Goal: Transaction & Acquisition: Purchase product/service

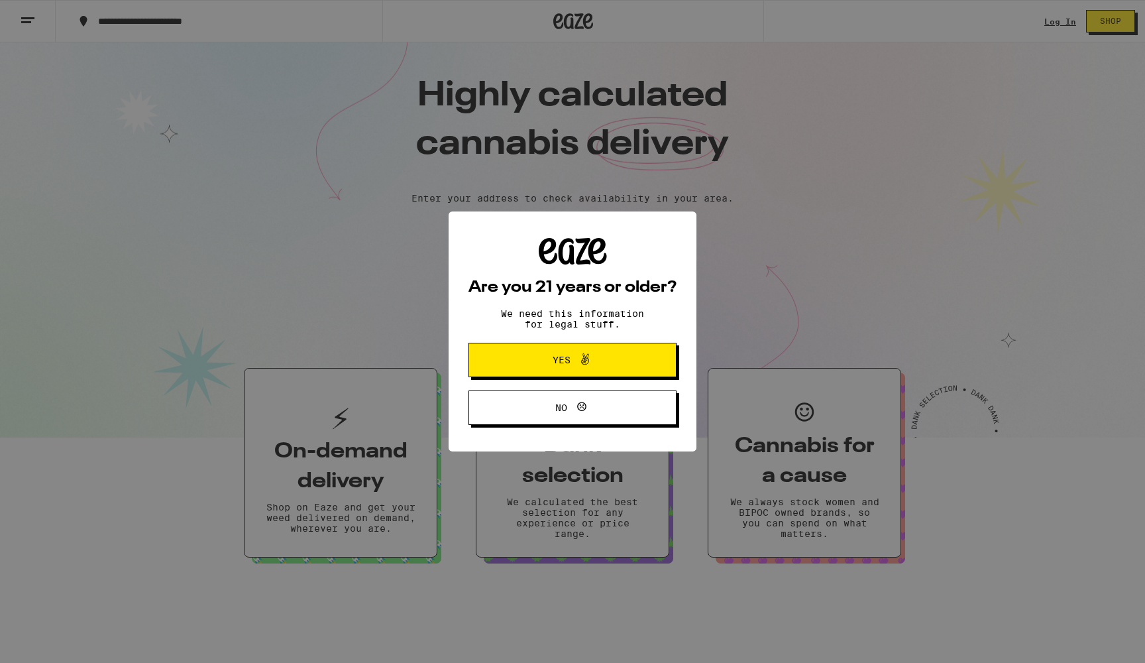
click at [624, 366] on button "Yes" at bounding box center [572, 360] width 208 height 34
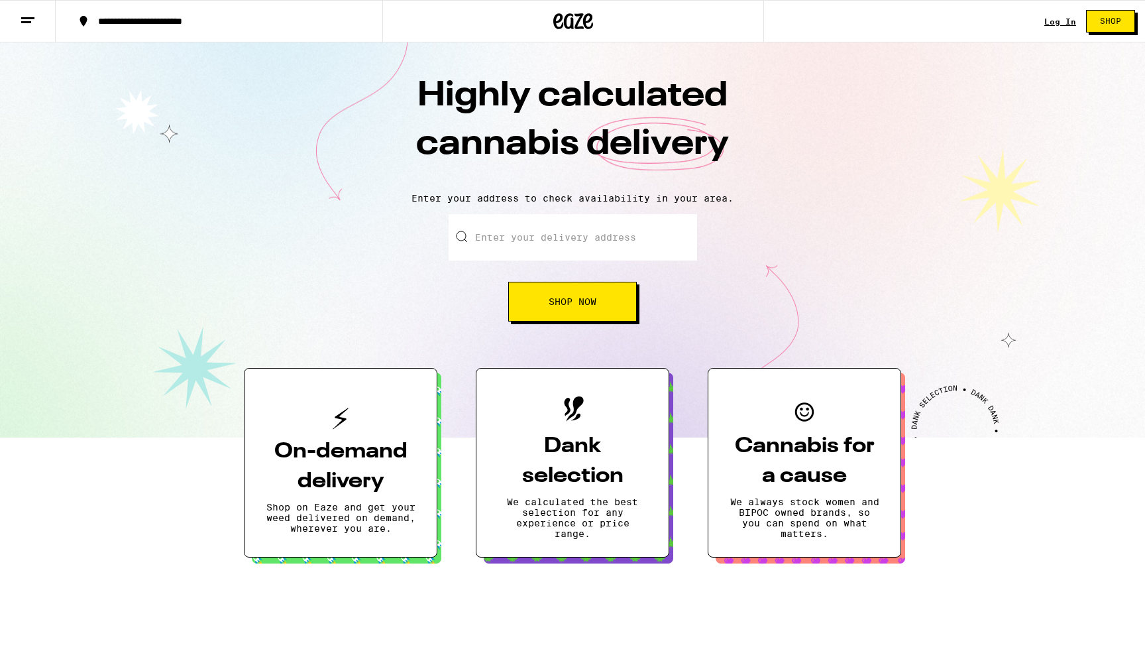
click at [1058, 19] on link "Log In" at bounding box center [1060, 21] width 32 height 9
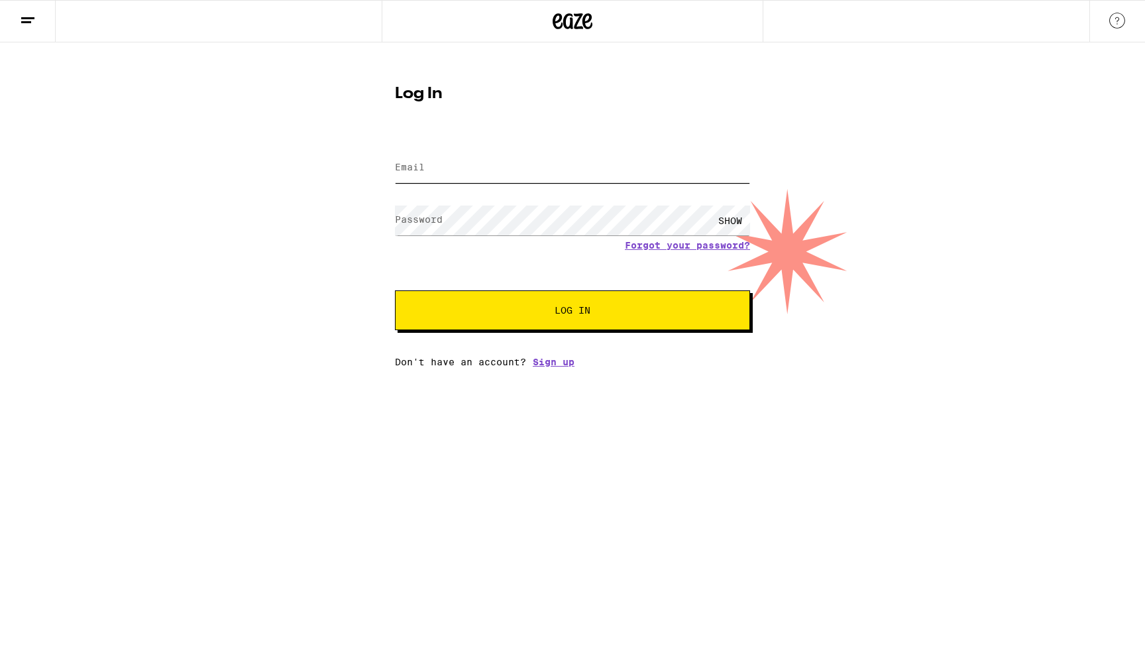
type input "[EMAIL_ADDRESS][DOMAIN_NAME]"
click at [573, 311] on button "Log In" at bounding box center [572, 310] width 355 height 40
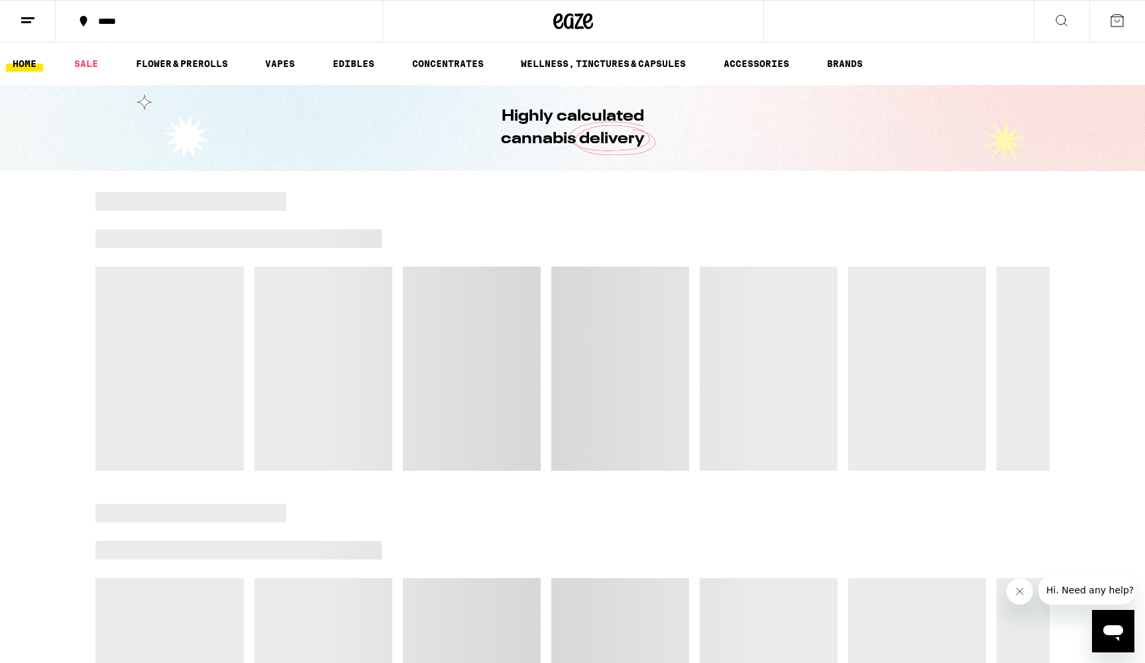
click at [113, 25] on div "*****" at bounding box center [226, 21] width 271 height 9
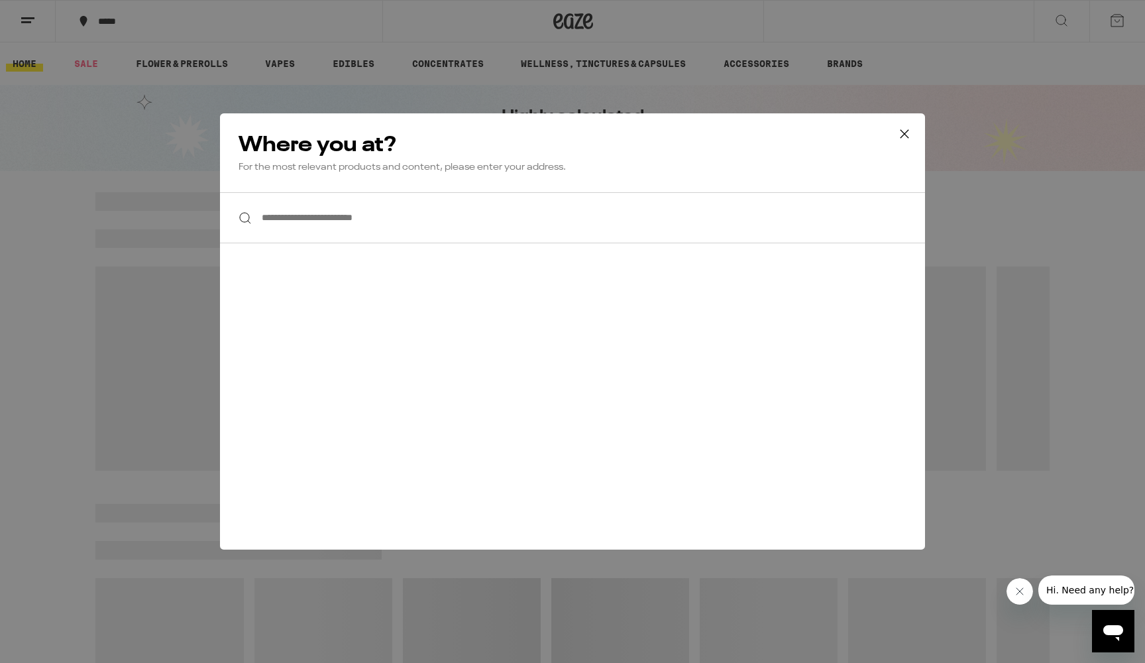
click at [376, 224] on input "**********" at bounding box center [572, 217] width 705 height 51
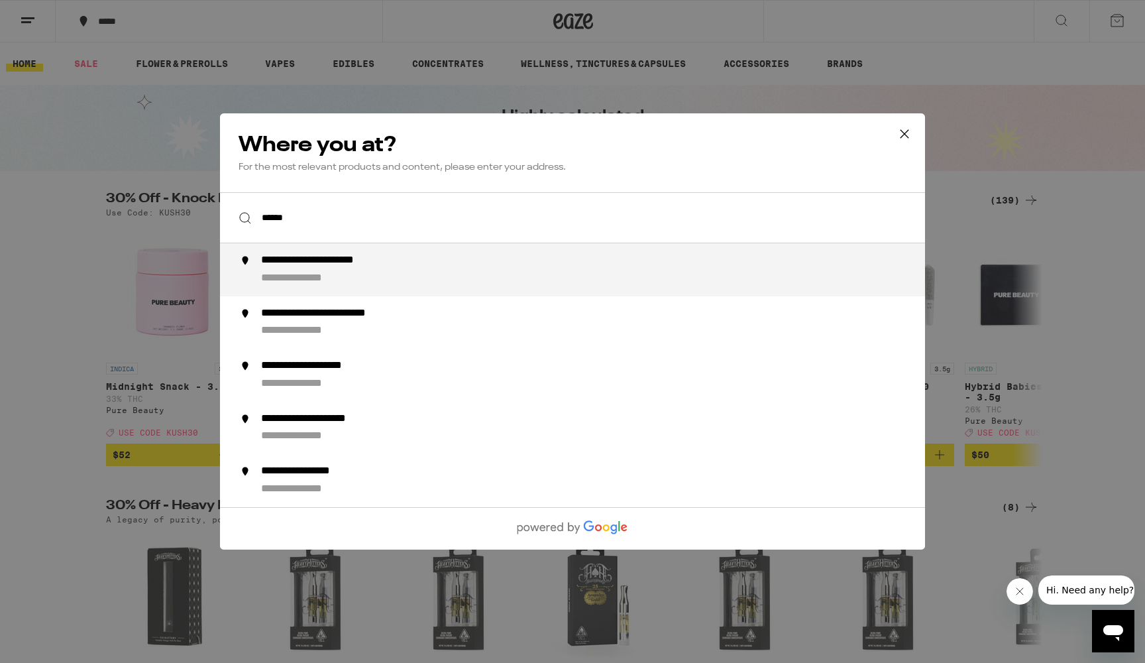
click at [410, 272] on div "**********" at bounding box center [599, 270] width 676 height 32
type input "**********"
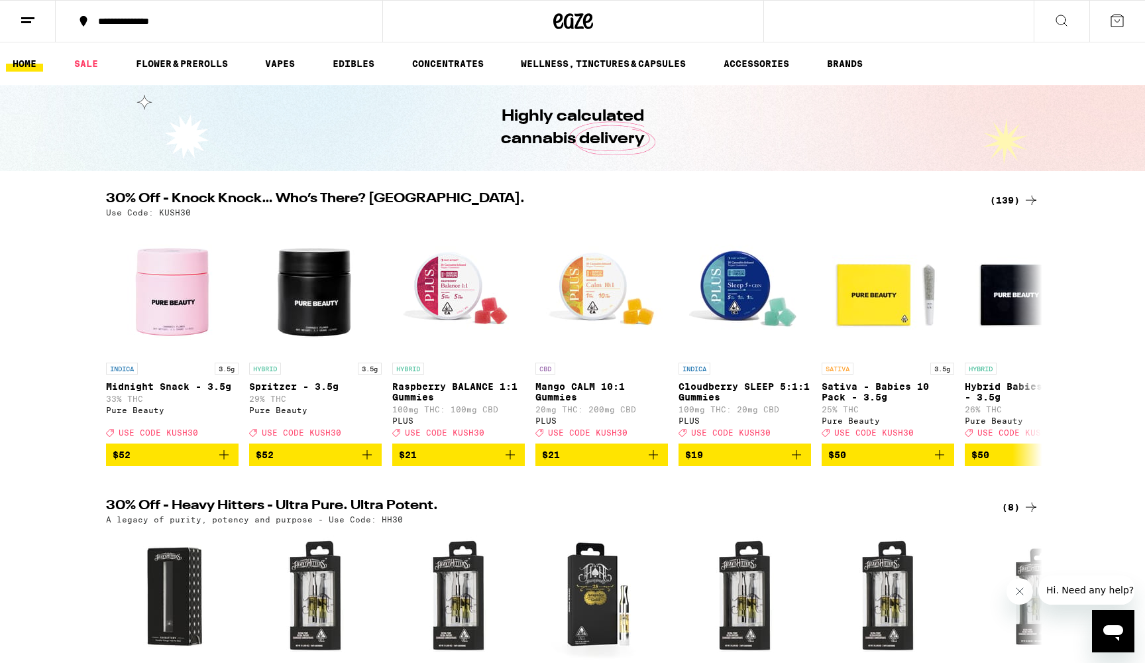
click at [1028, 206] on icon at bounding box center [1031, 200] width 16 height 16
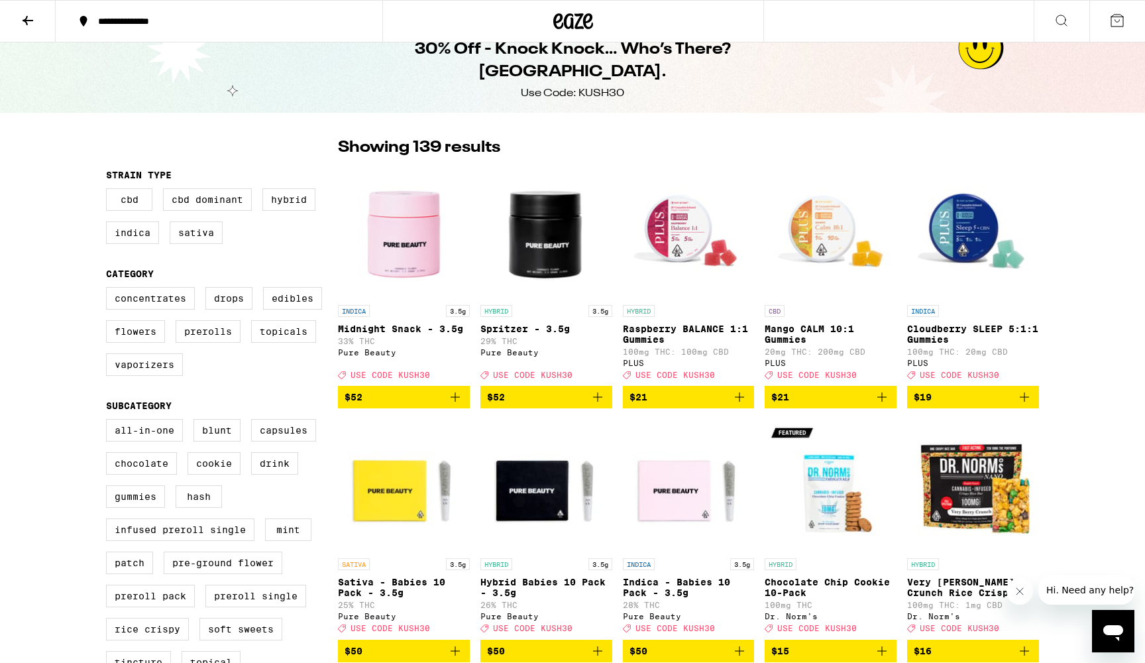
scroll to position [35, 0]
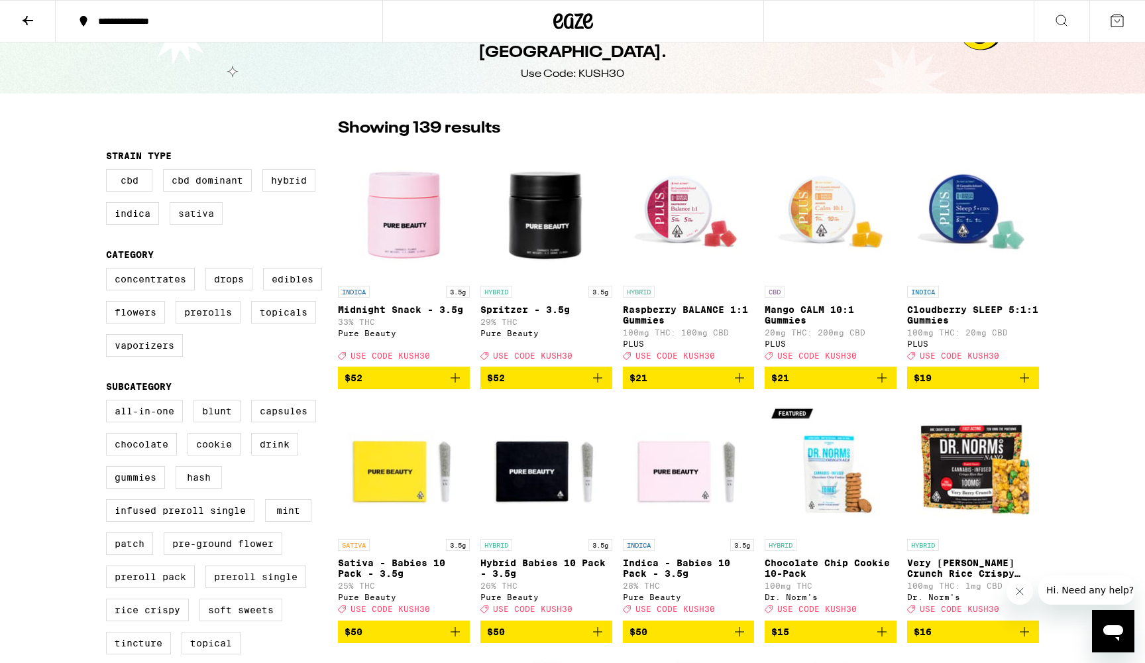
click at [190, 218] on label "Sativa" at bounding box center [196, 213] width 53 height 23
click at [109, 172] on input "Sativa" at bounding box center [109, 171] width 1 height 1
checkbox input "true"
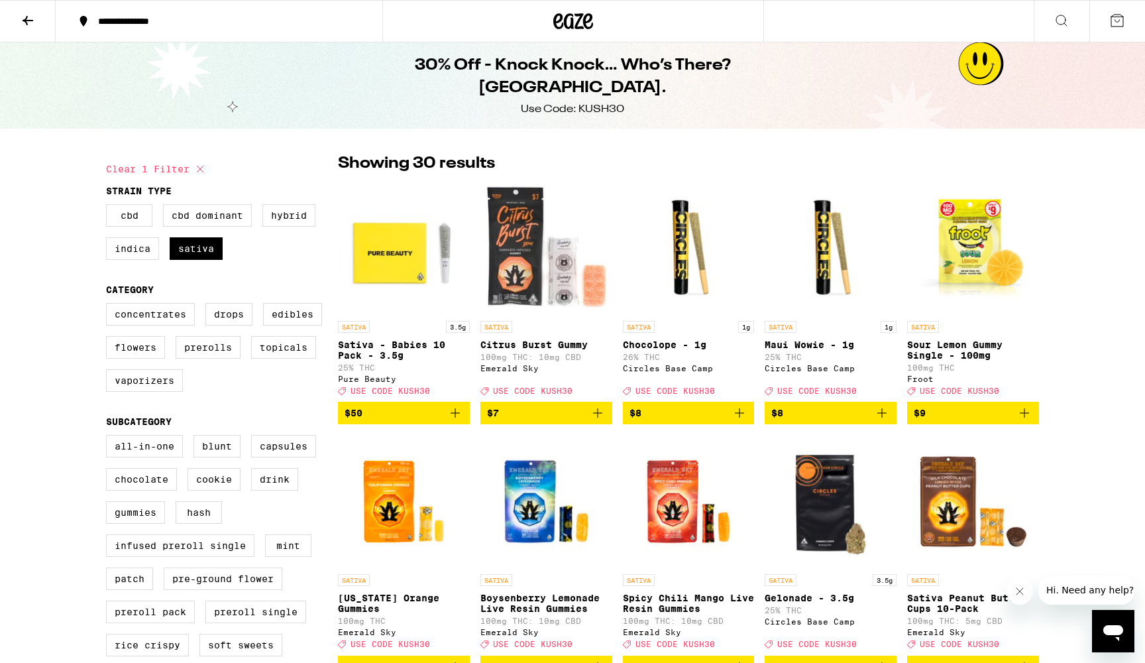
click at [30, 16] on icon at bounding box center [28, 21] width 16 height 16
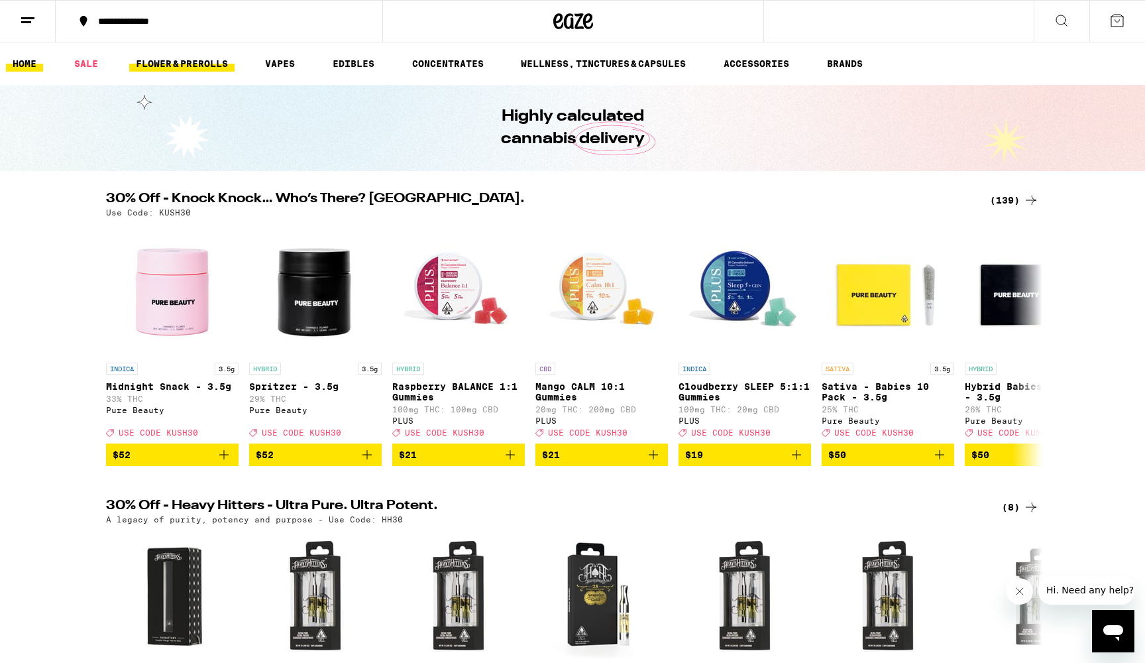
click at [172, 63] on link "FLOWER & PREROLLS" at bounding box center [181, 64] width 105 height 16
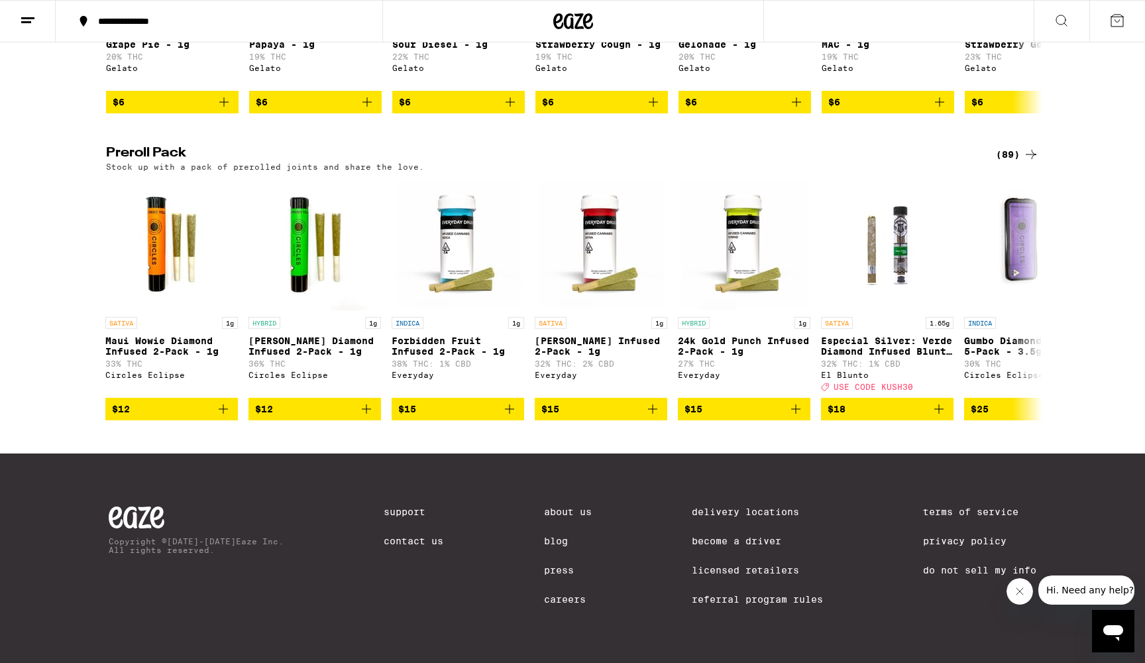
scroll to position [953, 0]
click at [1025, 162] on icon at bounding box center [1031, 154] width 16 height 16
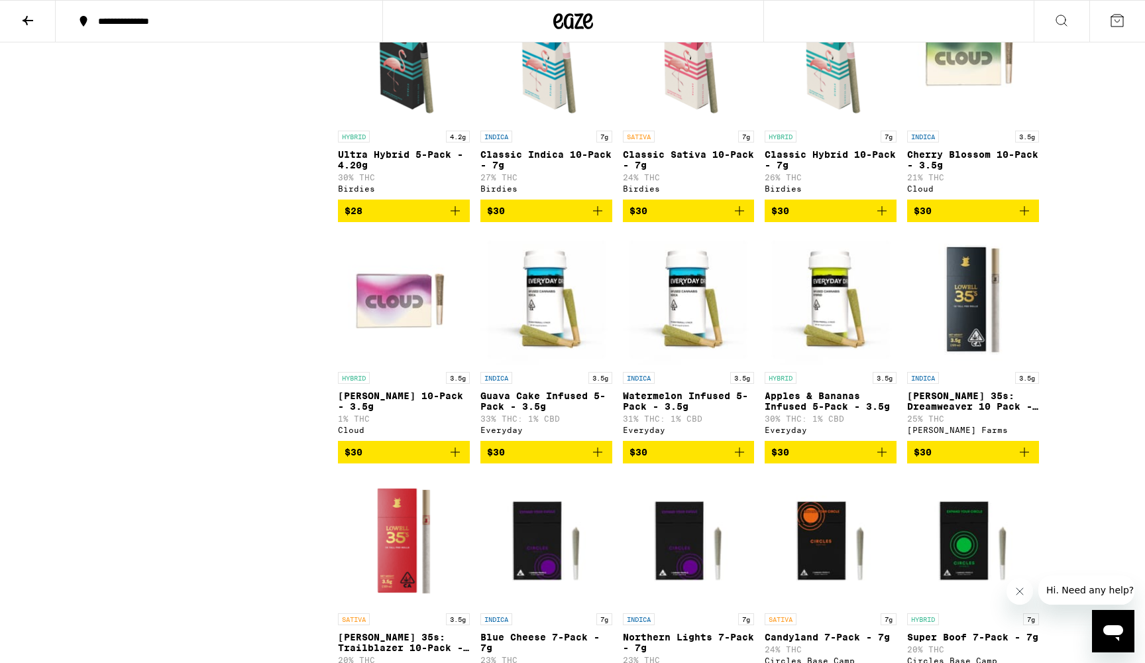
scroll to position [898, 0]
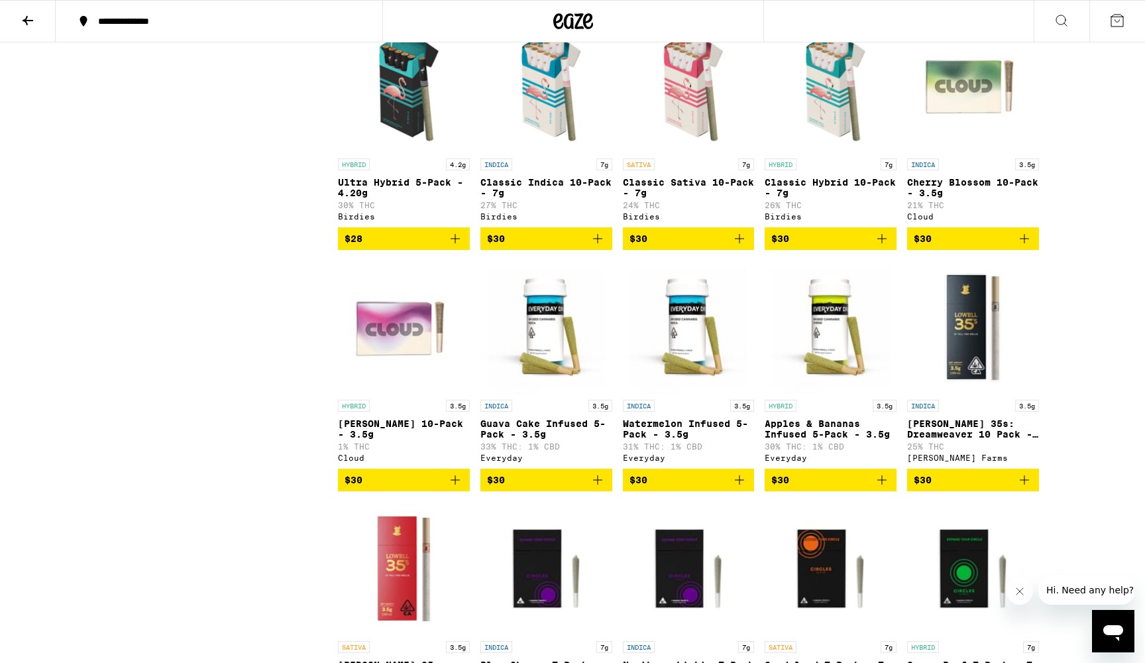
click at [743, 246] on icon "Add to bag" at bounding box center [740, 239] width 16 height 16
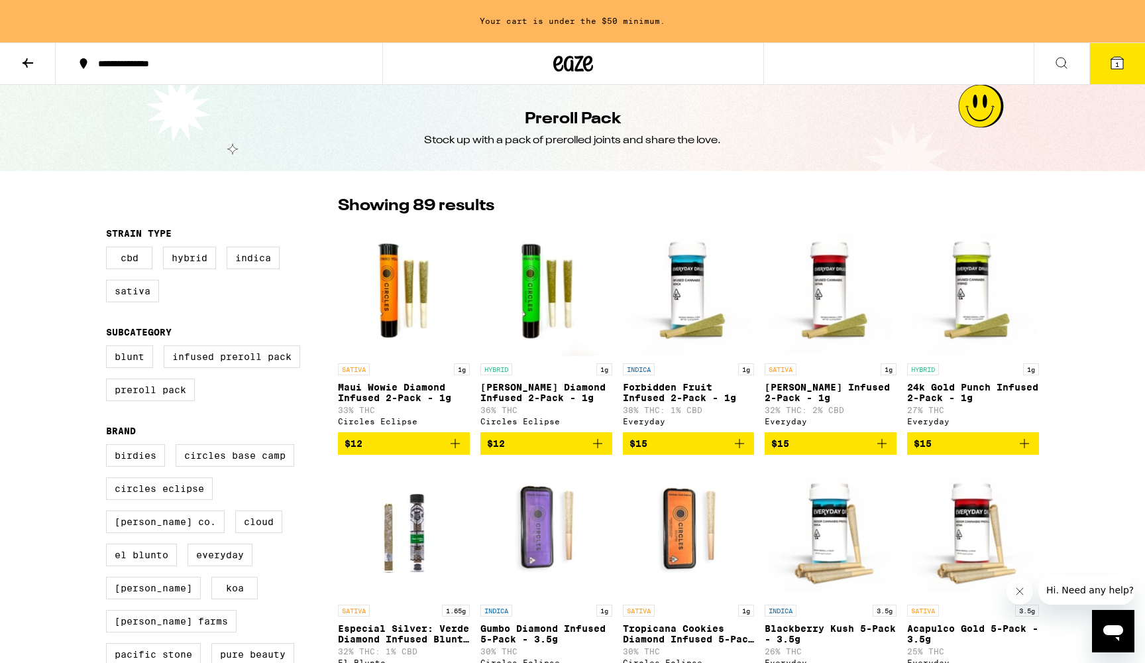
scroll to position [0, 0]
click at [27, 51] on button at bounding box center [28, 64] width 56 height 42
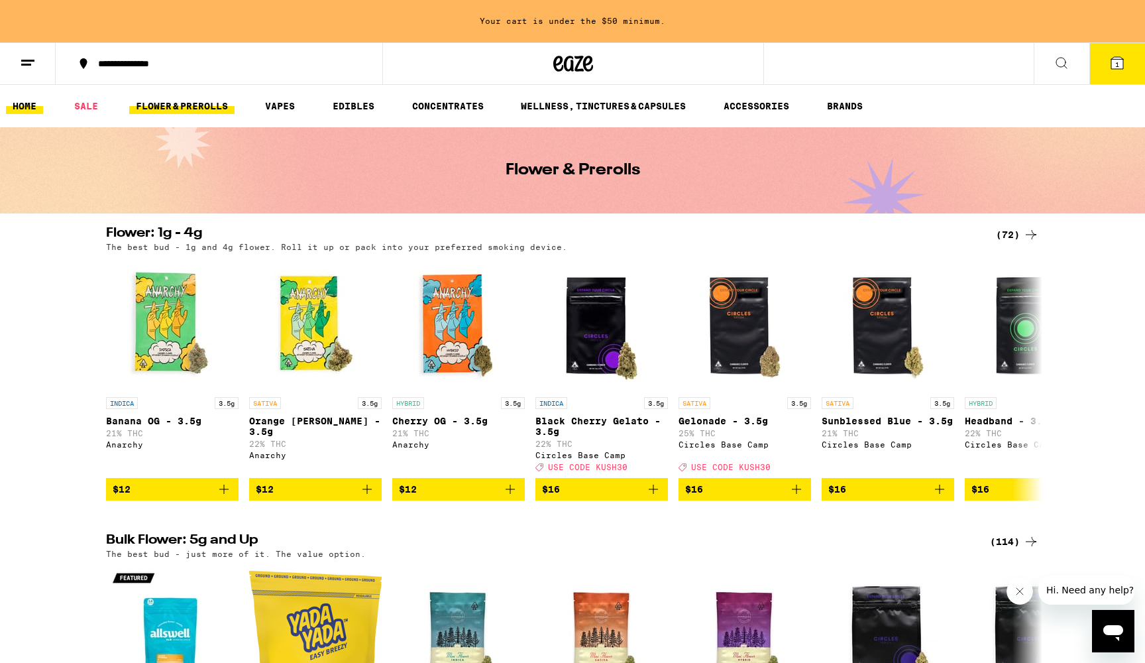
click at [33, 101] on link "HOME" at bounding box center [24, 106] width 37 height 16
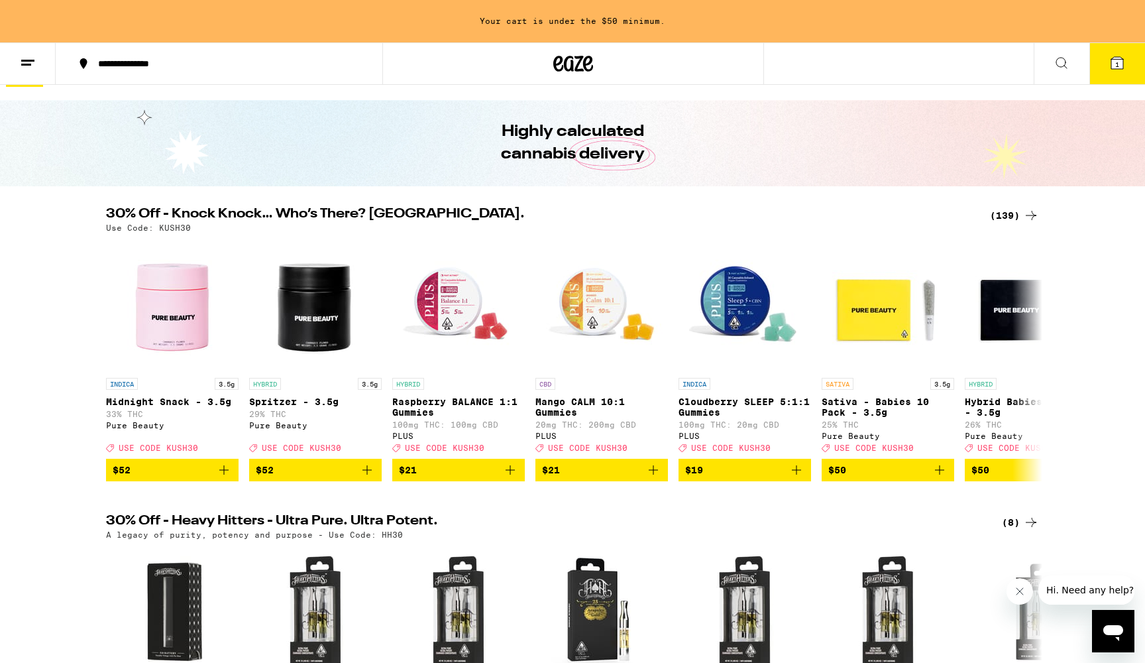
scroll to position [40, 0]
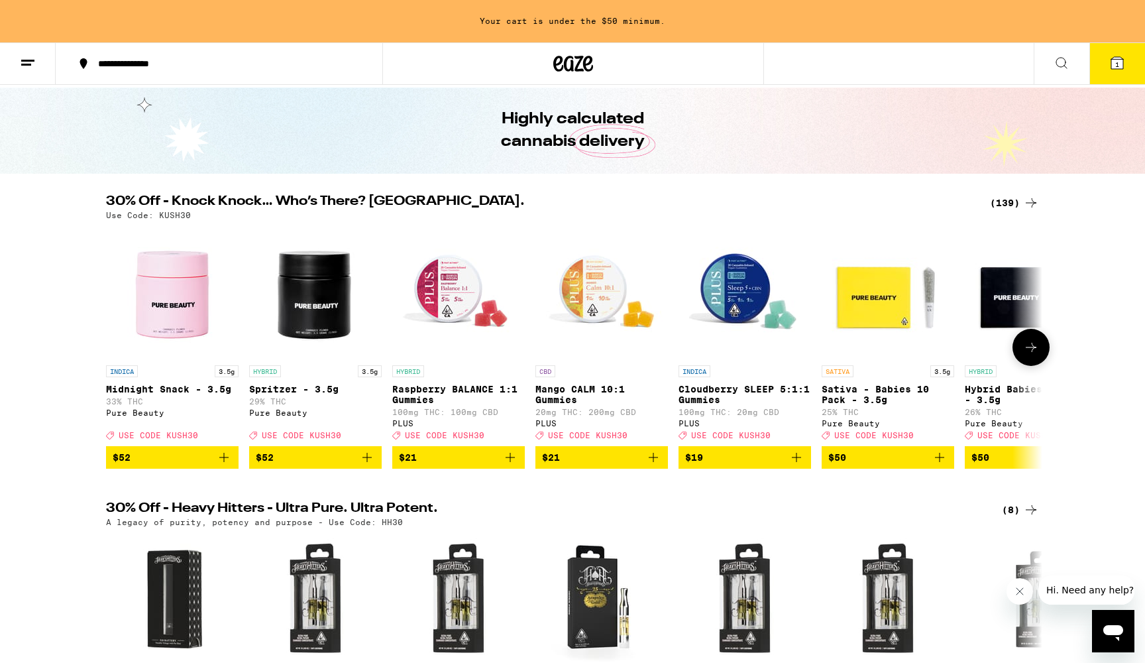
click at [657, 465] on icon "Add to bag" at bounding box center [653, 457] width 16 height 16
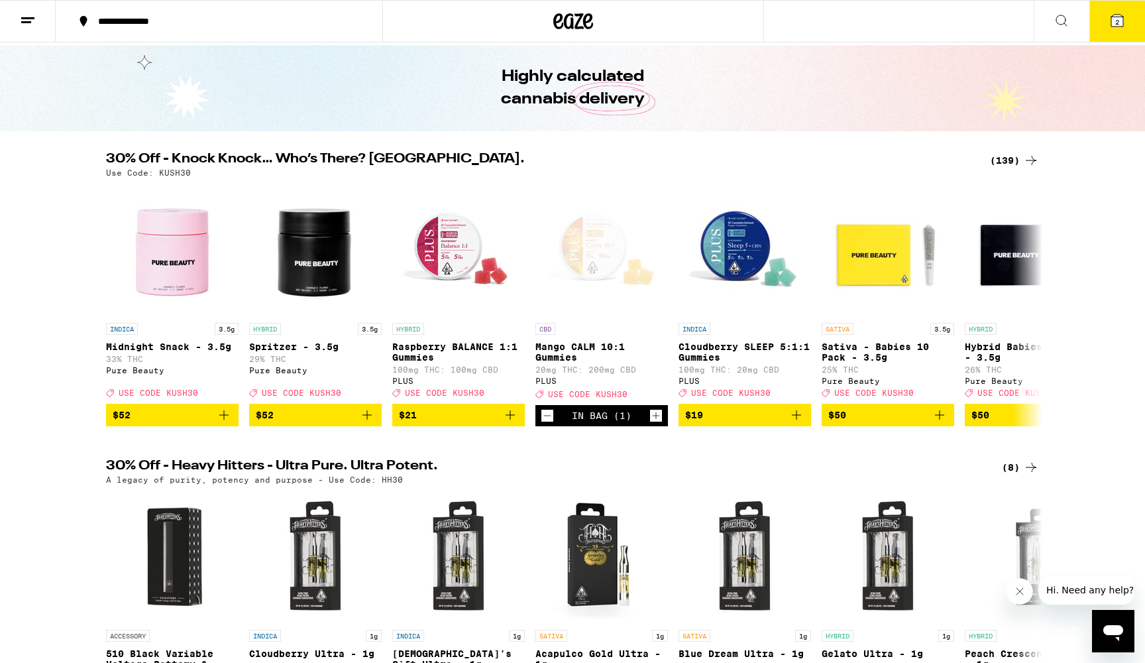
click at [1114, 17] on icon at bounding box center [1117, 21] width 12 height 12
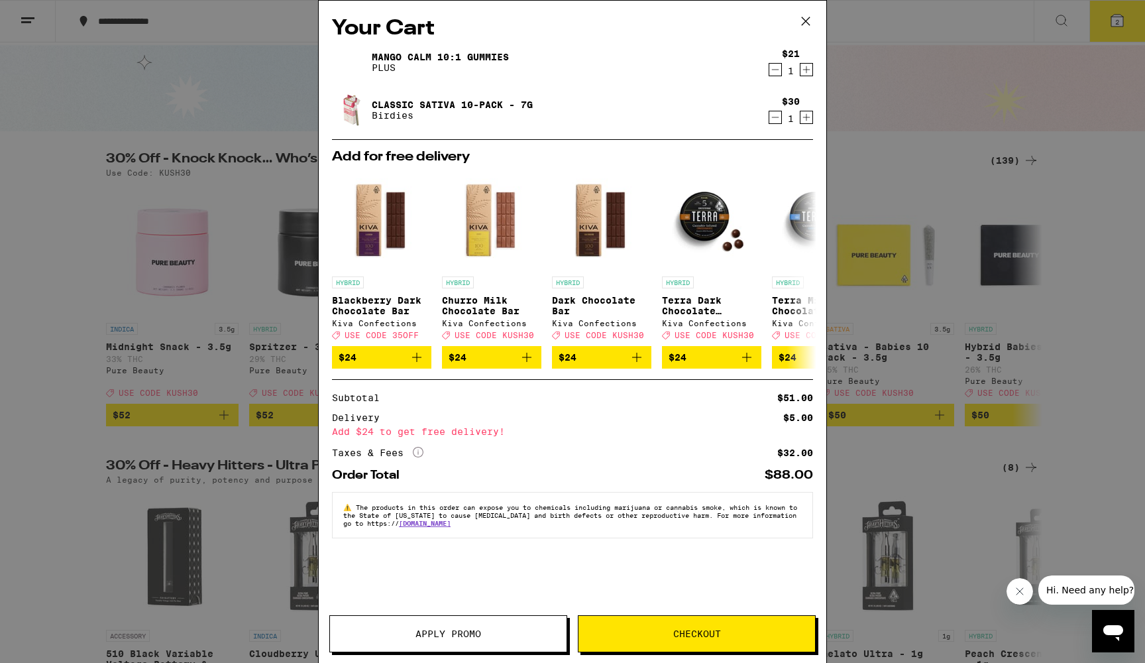
click at [478, 639] on button "Apply Promo" at bounding box center [448, 633] width 238 height 37
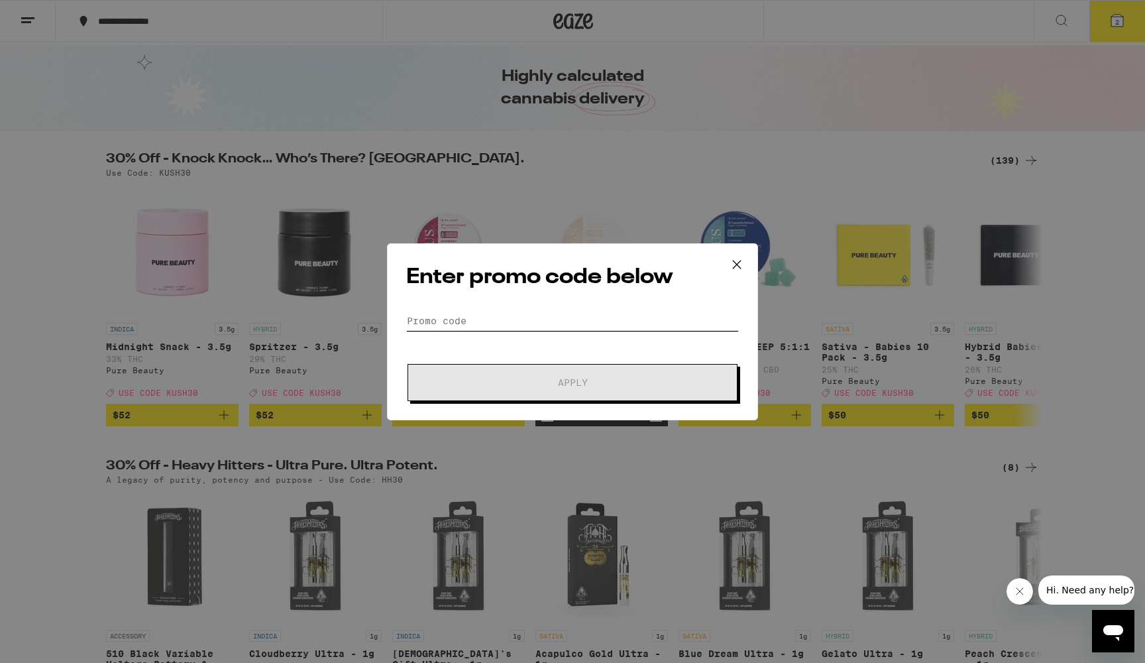
click at [524, 317] on input "Promo Code" at bounding box center [572, 321] width 333 height 20
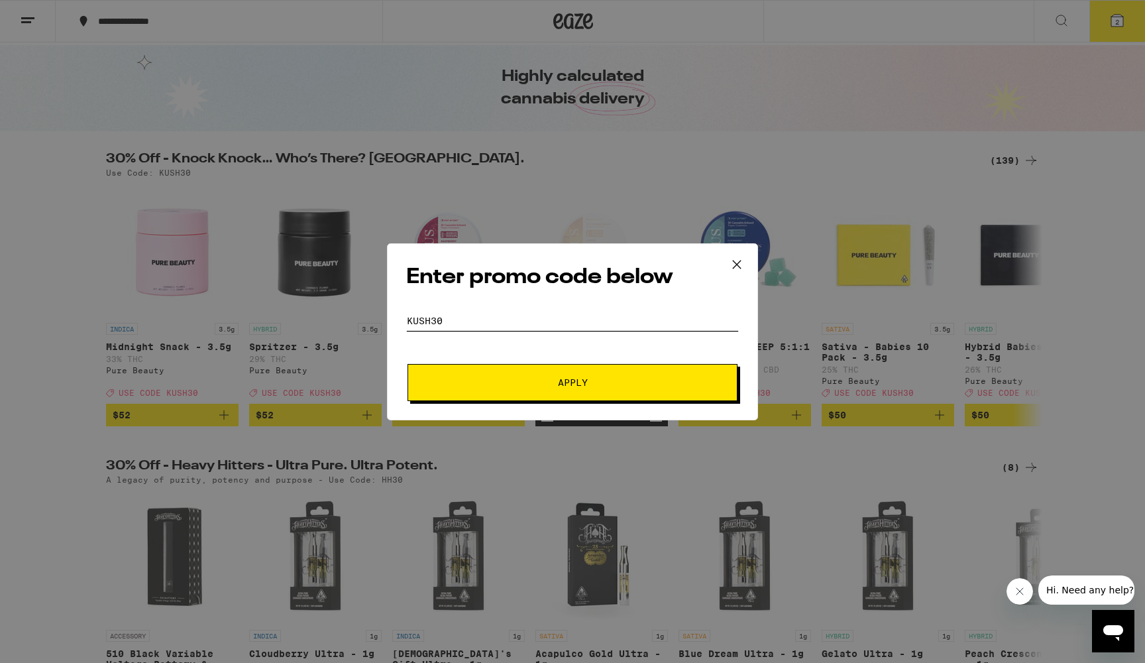
type input "KUSH30"
click at [576, 378] on span "Apply" at bounding box center [573, 382] width 30 height 9
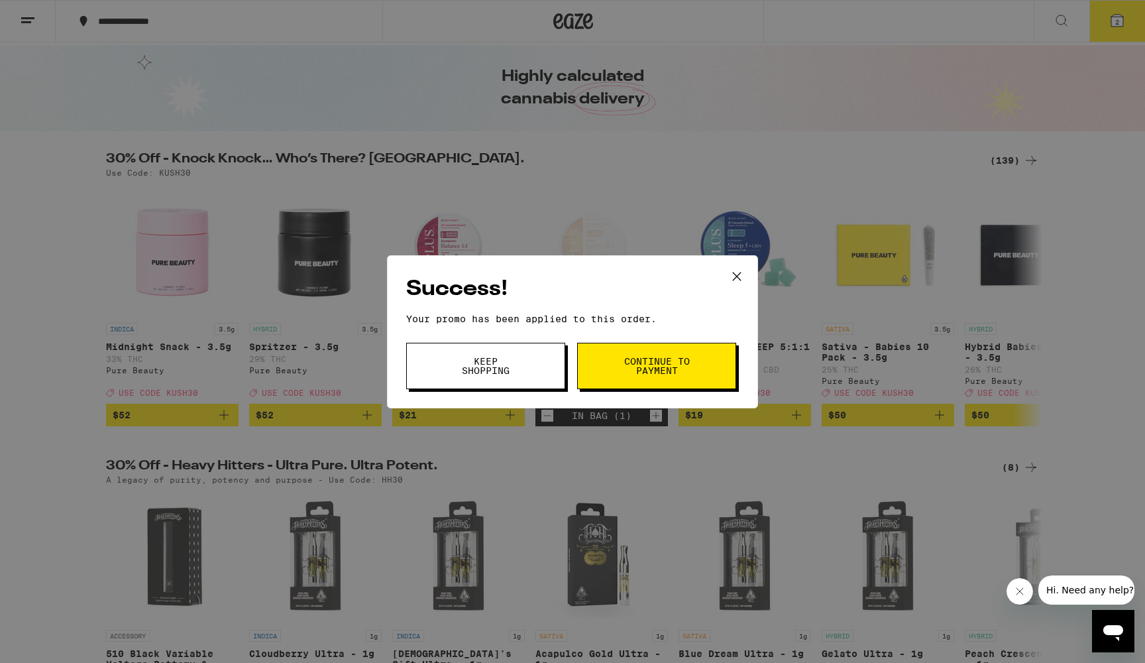
click at [623, 367] on span "Continue to payment" at bounding box center [657, 365] width 68 height 19
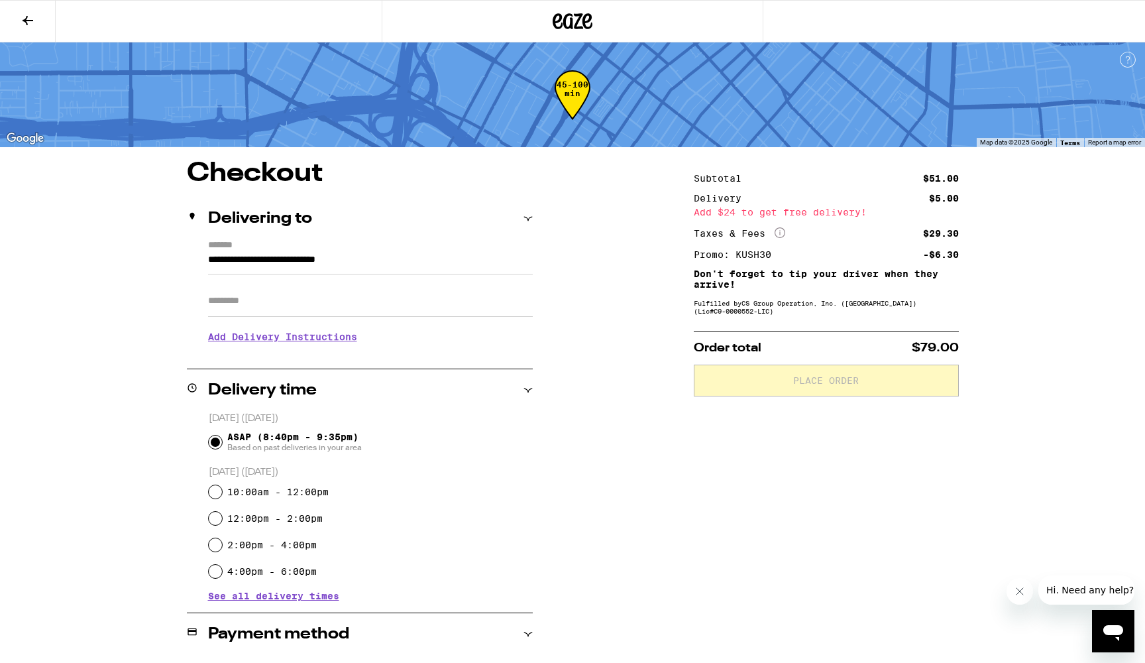
click at [510, 317] on input "Apt/Suite" at bounding box center [370, 301] width 325 height 32
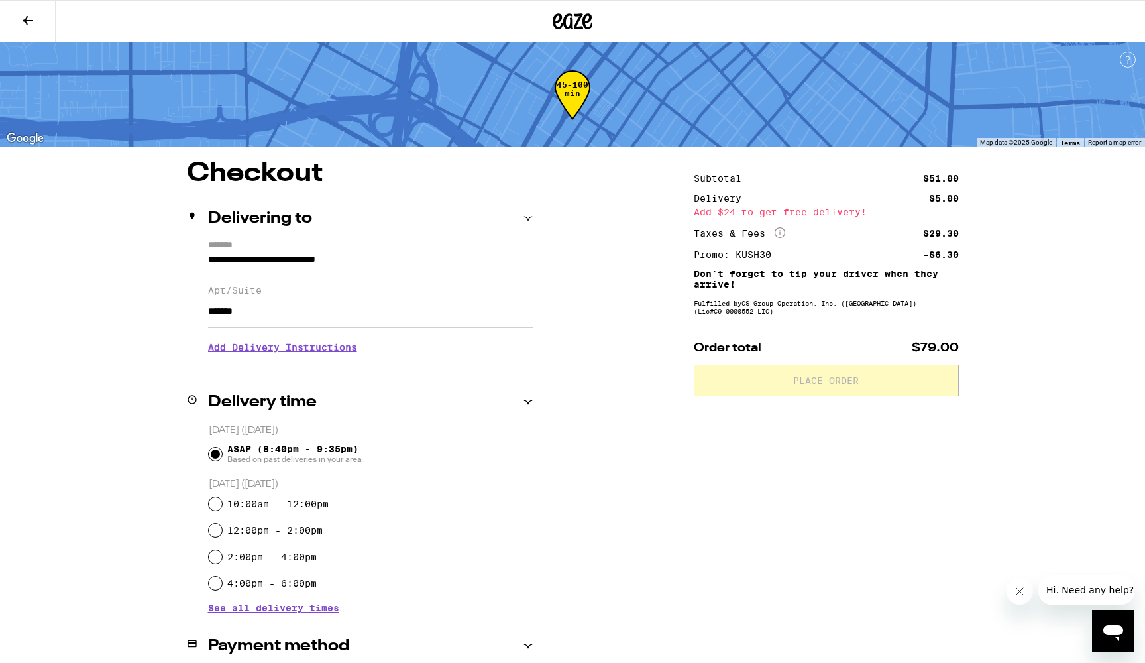
type input "*******"
click at [356, 353] on h3 "Add Delivery Instructions" at bounding box center [370, 347] width 325 height 30
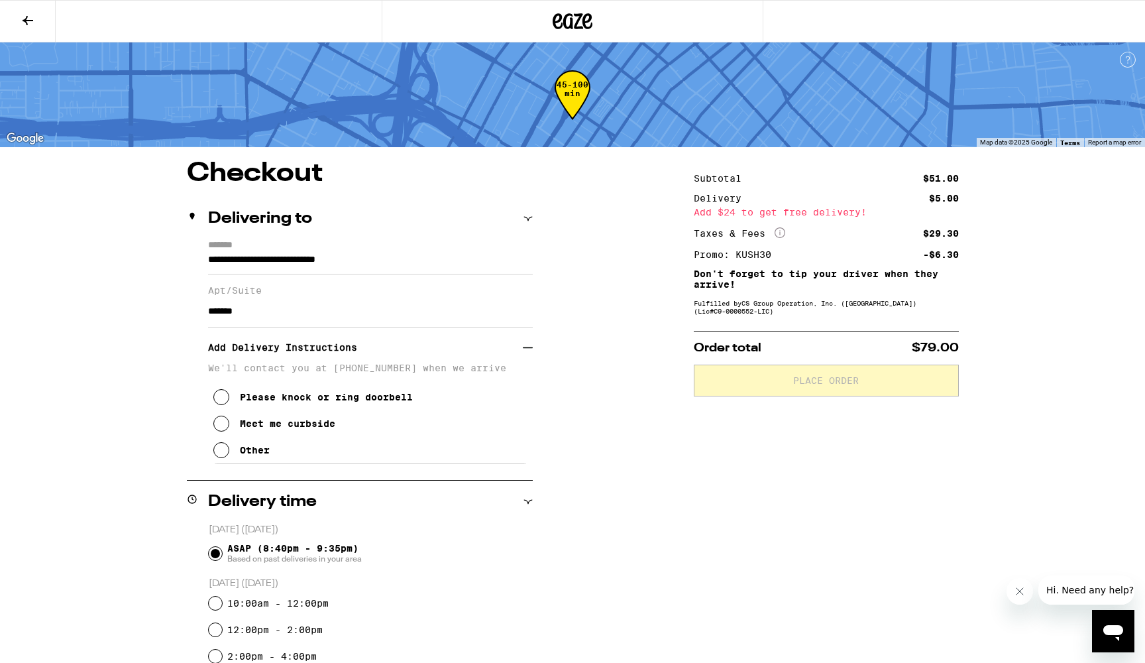
click at [305, 402] on div "Please knock or ring doorbell" at bounding box center [326, 397] width 173 height 11
click at [280, 457] on div "Please knock or ring doorbell Meet me curbside Other" at bounding box center [370, 418] width 325 height 90
click at [223, 453] on icon at bounding box center [221, 450] width 16 height 16
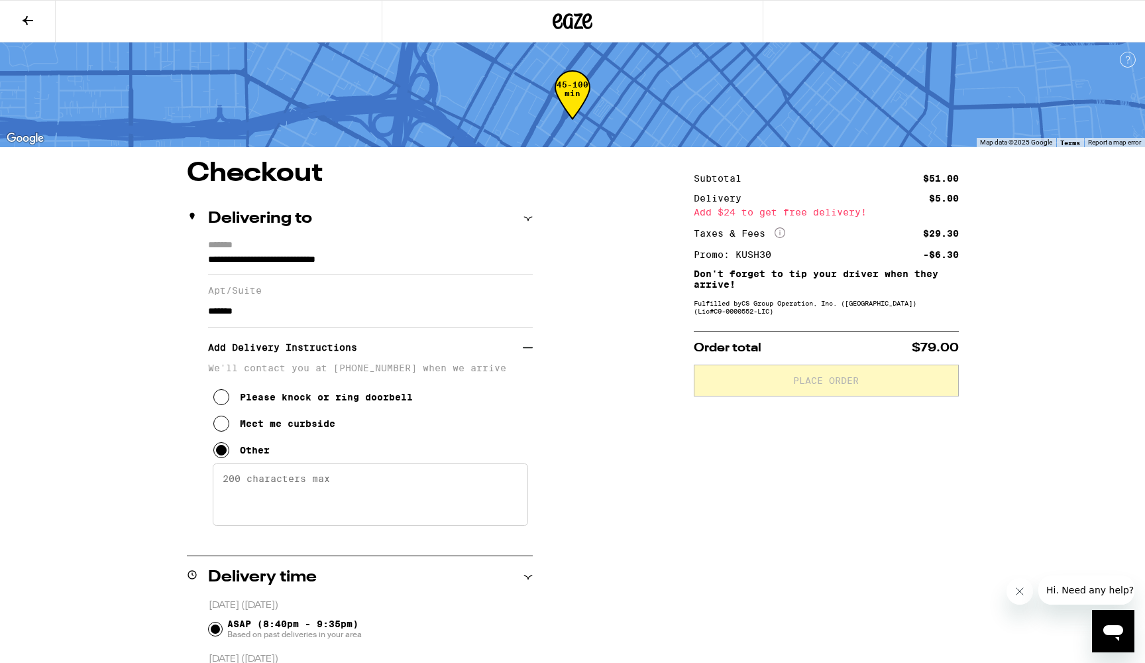
click at [250, 490] on textarea "Enter any other delivery instructions you want driver to know" at bounding box center [370, 494] width 315 height 62
type textarea "p"
type textarea "P"
type textarea "C"
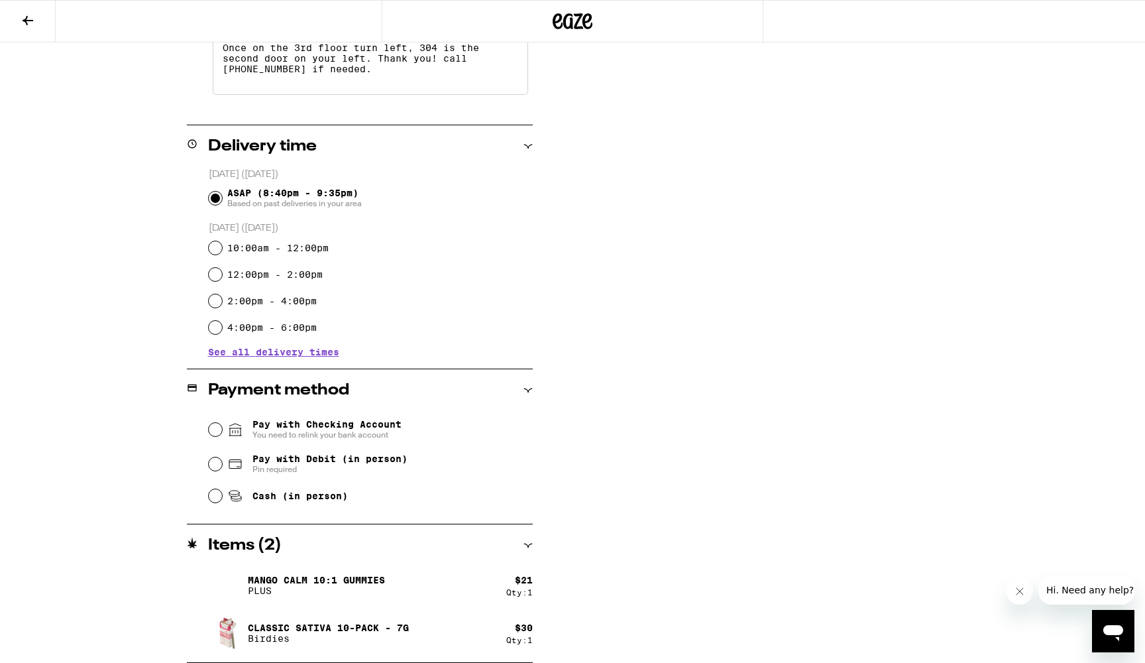
scroll to position [431, 0]
type textarea "Once on the 3rd floor turn left, 304 is the second door on your left. Thank you…"
click at [211, 467] on input "Pay with Debit (in person) Pin required" at bounding box center [215, 463] width 13 height 13
radio input "true"
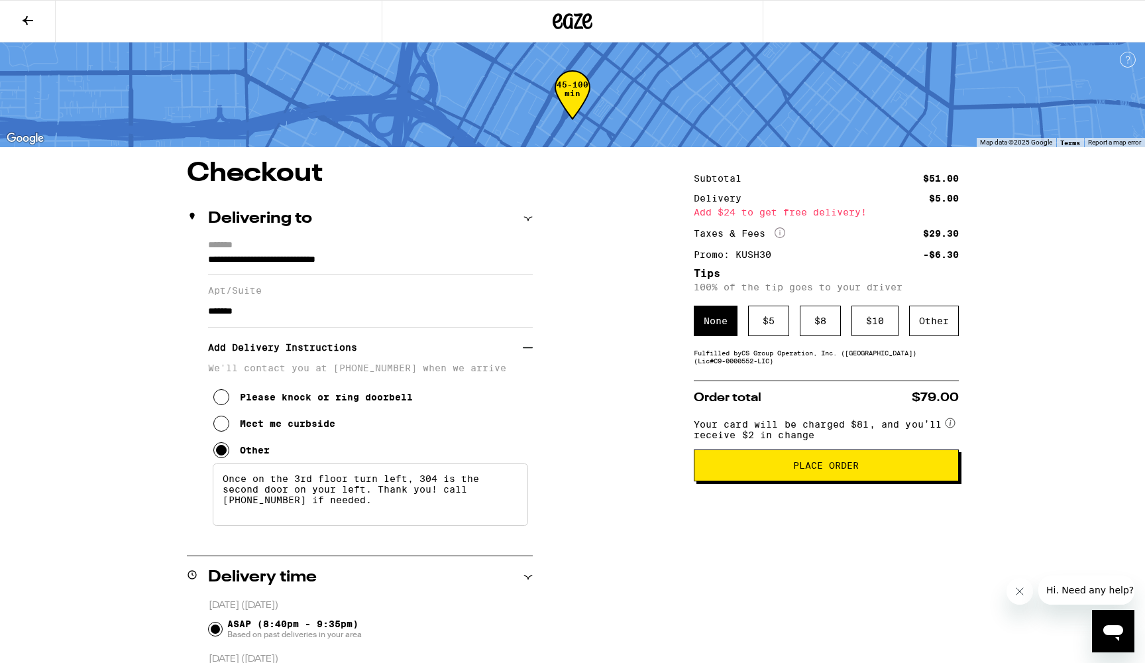
scroll to position [0, 0]
click at [789, 335] on div "$ 5" at bounding box center [768, 320] width 41 height 30
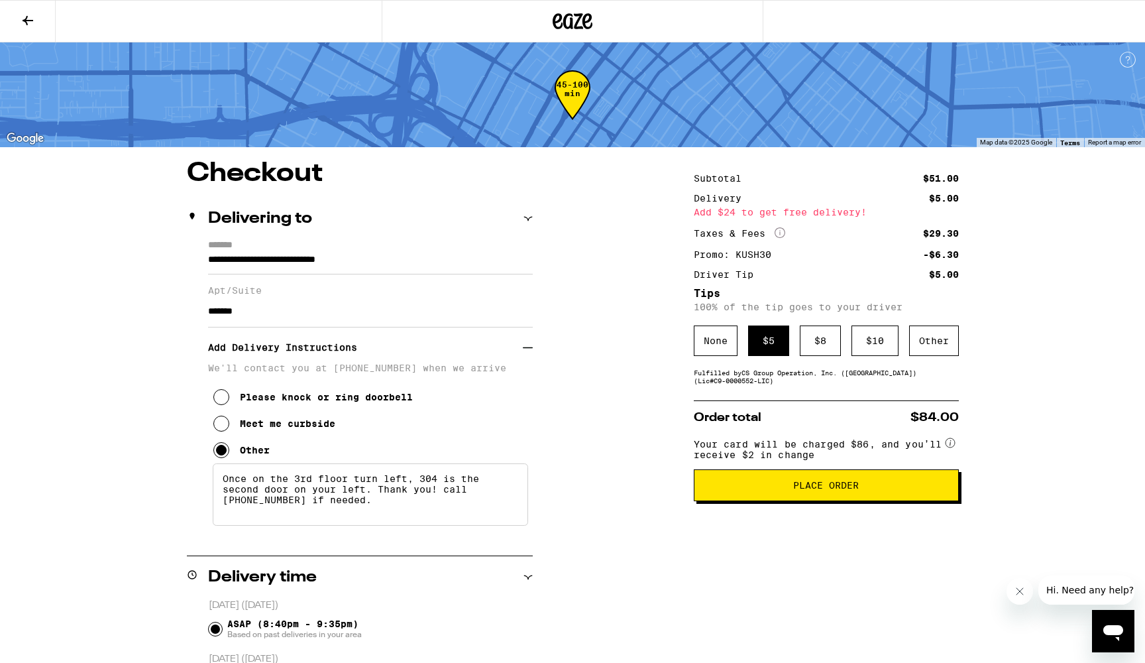
click at [795, 490] on span "Place Order" at bounding box center [826, 484] width 66 height 9
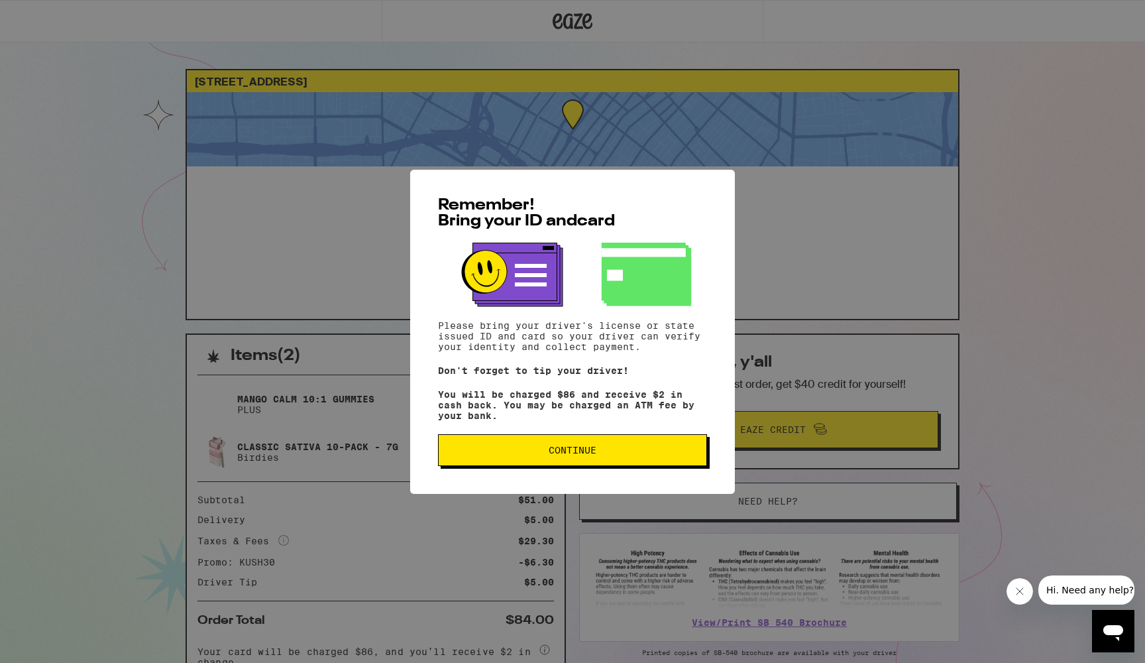
click at [637, 461] on button "Continue" at bounding box center [572, 450] width 269 height 32
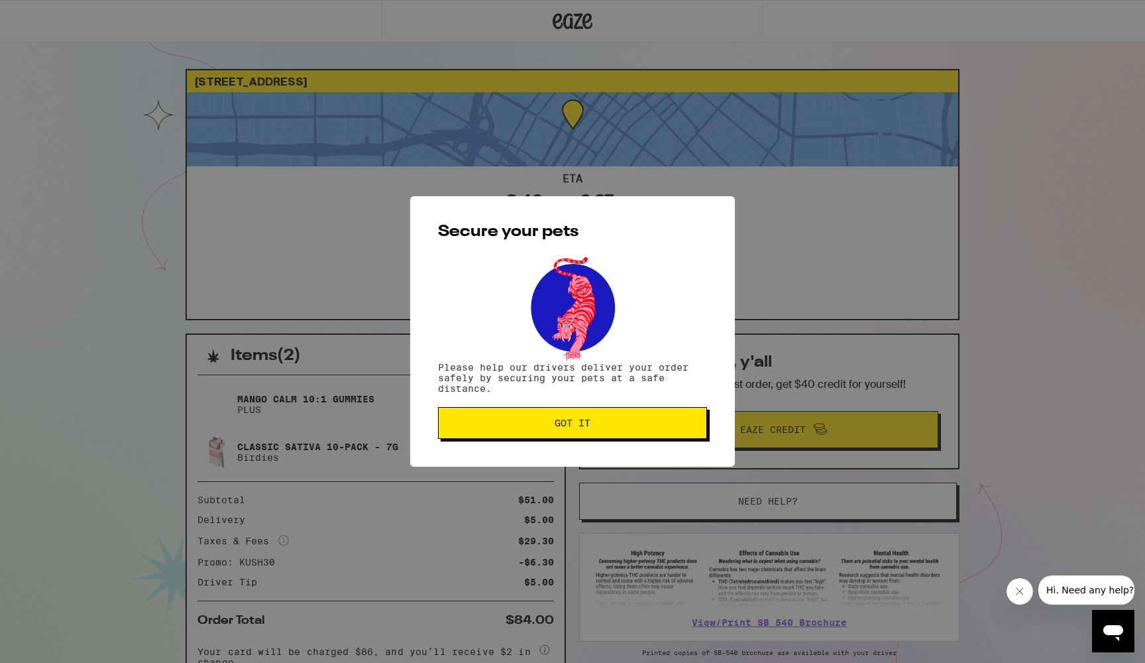
click at [614, 415] on button "Got it" at bounding box center [572, 423] width 269 height 32
